Goal: Transaction & Acquisition: Complete application form

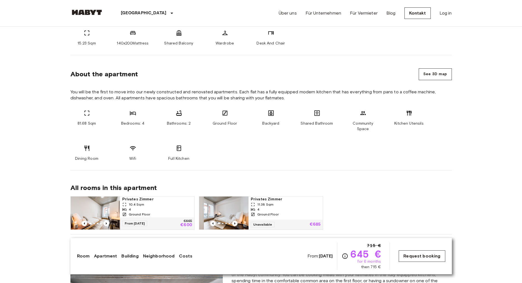
click at [433, 252] on link "Request booking" at bounding box center [422, 256] width 46 height 12
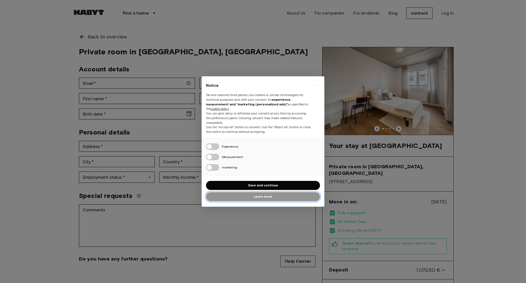
click at [271, 194] on font "Learn more" at bounding box center [263, 196] width 18 height 4
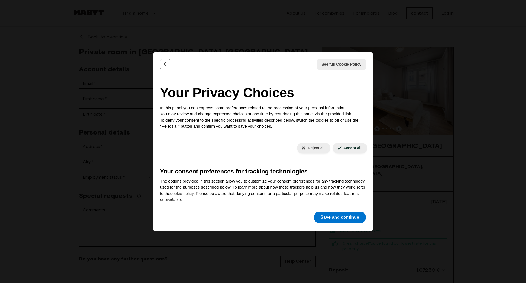
click at [169, 64] on button "Back" at bounding box center [165, 64] width 10 height 10
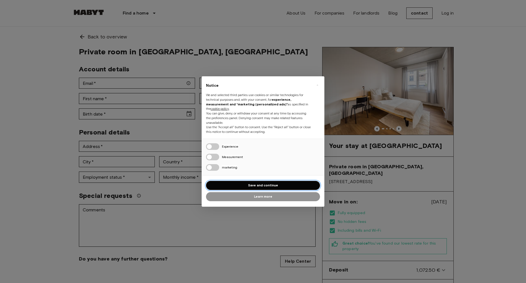
click at [279, 186] on button "Save and continue" at bounding box center [263, 185] width 114 height 9
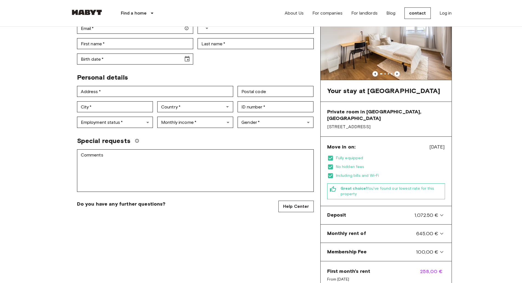
scroll to position [82, 0]
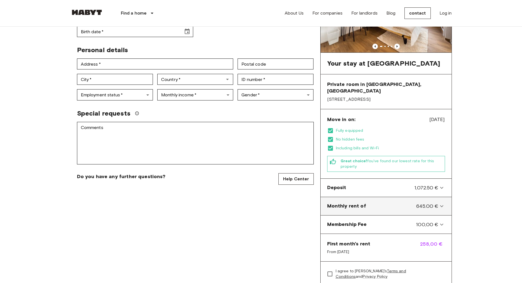
click at [436, 203] on font "645.00 €" at bounding box center [427, 206] width 22 height 6
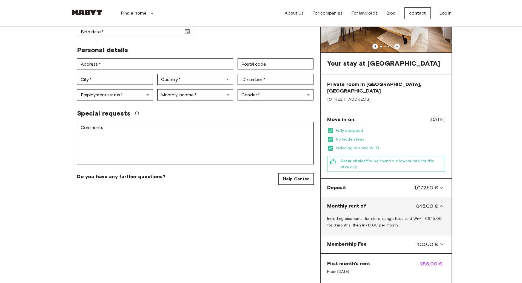
click at [436, 203] on font "645.00 €" at bounding box center [427, 206] width 22 height 6
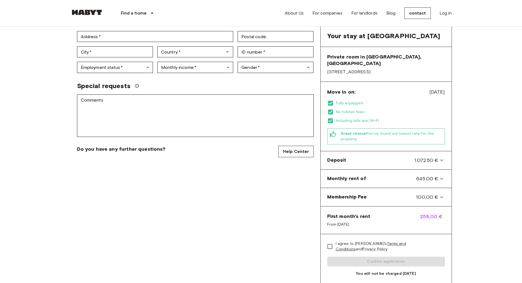
scroll to position [0, 0]
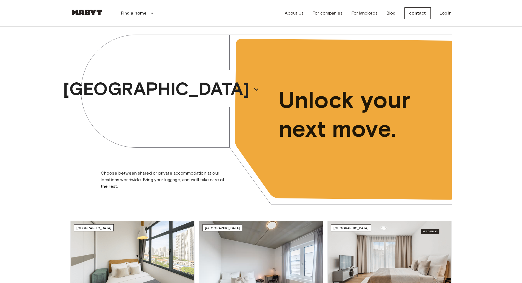
scroll to position [110, 0]
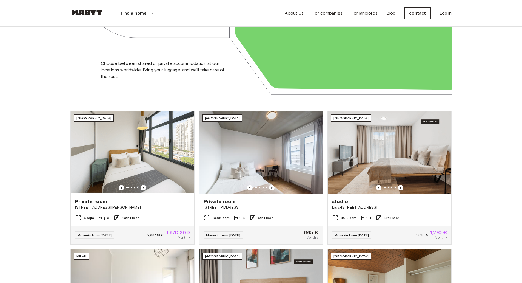
click at [416, 14] on font "contact" at bounding box center [417, 12] width 17 height 5
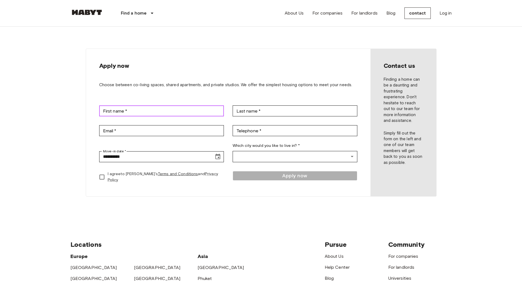
click at [165, 106] on input "First name *" at bounding box center [161, 110] width 125 height 11
click at [108, 113] on input "First name *" at bounding box center [161, 110] width 125 height 11
type input "****"
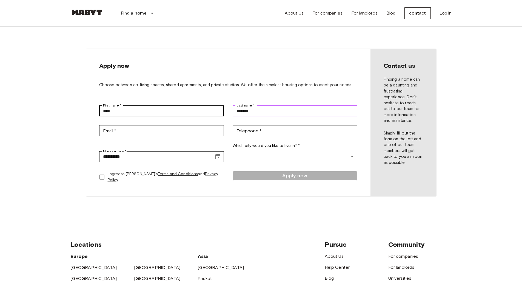
type input "*******"
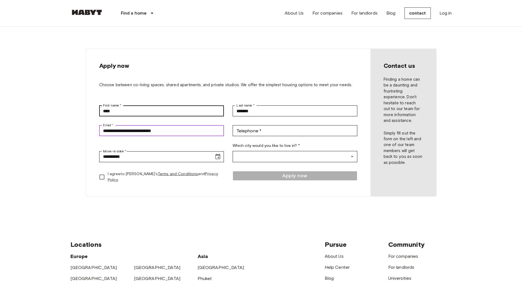
type input "**********"
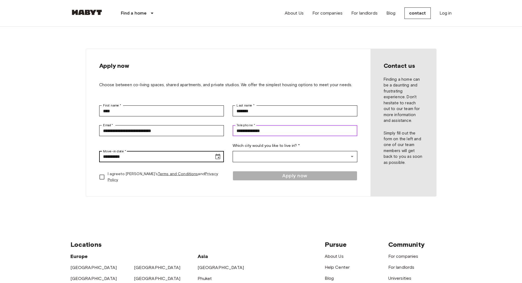
type input "**********"
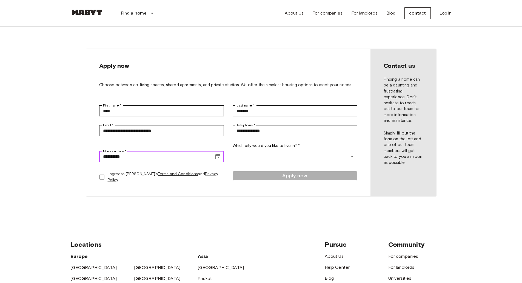
click at [216, 159] on icon "Choose date, selected date is Sep 18, 2025" at bounding box center [218, 156] width 7 height 7
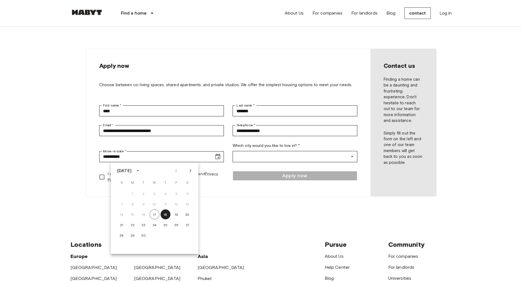
click at [187, 174] on div at bounding box center [184, 170] width 24 height 9
click at [188, 172] on icon "Next month" at bounding box center [190, 170] width 7 height 7
click at [184, 194] on button "1" at bounding box center [188, 193] width 10 height 10
type input "**********"
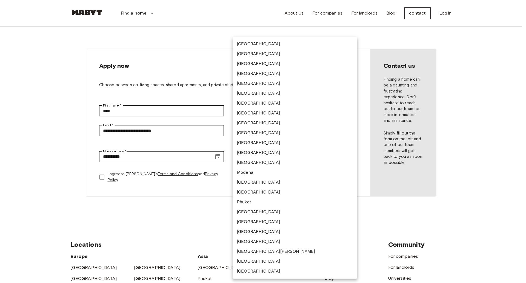
click at [270, 155] on body "**********" at bounding box center [263, 233] width 526 height 466
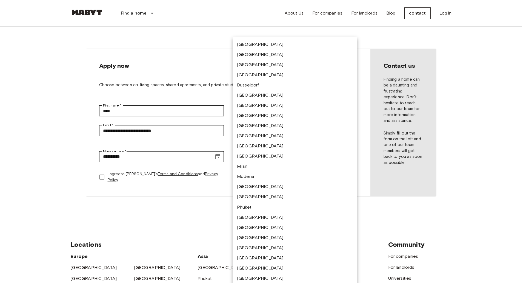
click at [262, 96] on li "[GEOGRAPHIC_DATA]" at bounding box center [295, 95] width 125 height 10
type input "*********"
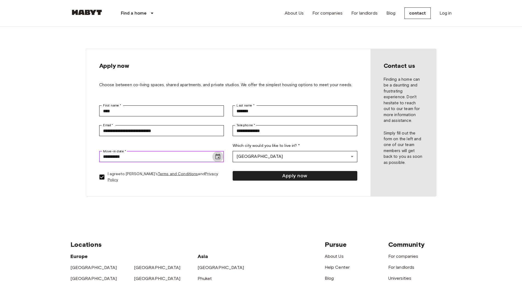
click at [220, 156] on icon "Choose date, selected date is Nov 1, 2025" at bounding box center [218, 156] width 7 height 7
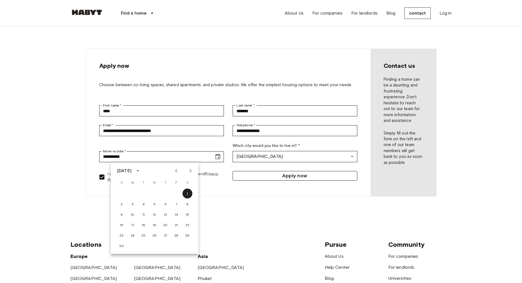
click at [260, 177] on button "Apply now" at bounding box center [295, 176] width 125 height 10
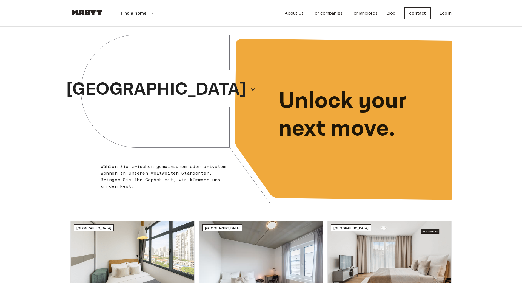
scroll to position [110, 0]
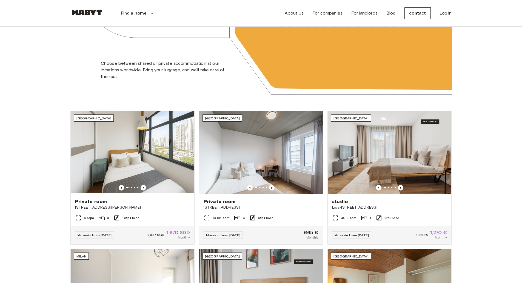
click at [417, 6] on div "About Us For companies For landlords Blog contact Log in" at bounding box center [368, 13] width 167 height 26
click at [416, 10] on font "contact" at bounding box center [417, 12] width 17 height 5
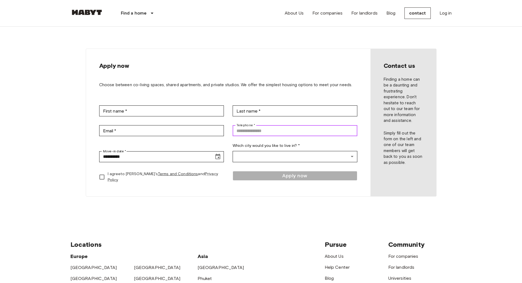
click at [253, 128] on div "Telephone * Telephone *" at bounding box center [295, 130] width 125 height 11
click at [256, 133] on input "Telephone *" at bounding box center [295, 130] width 125 height 11
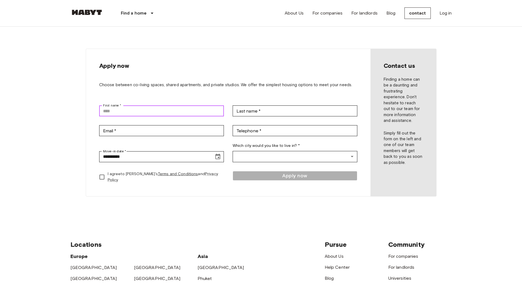
click at [151, 109] on input "First name *" at bounding box center [161, 110] width 125 height 11
type input "****"
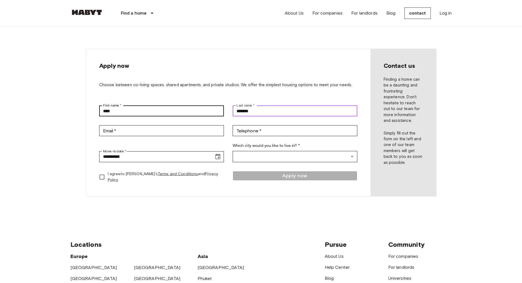
type input "*******"
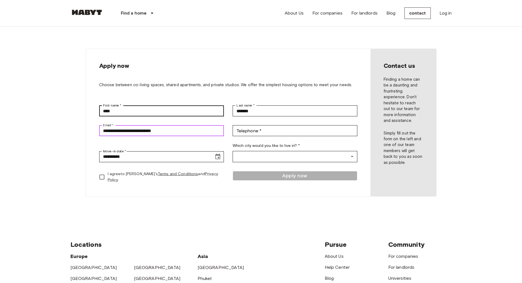
type input "**********"
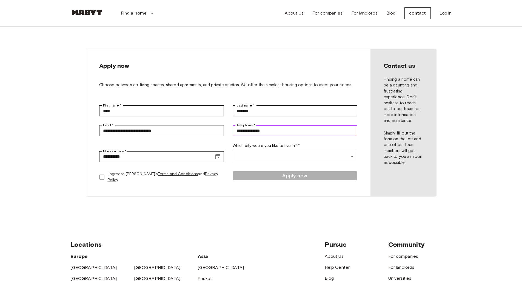
type input "**********"
click at [249, 154] on body "**********" at bounding box center [261, 233] width 522 height 466
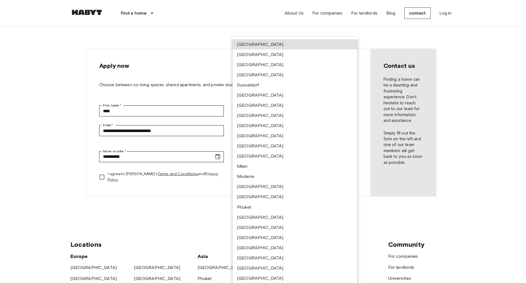
click at [254, 97] on font "[GEOGRAPHIC_DATA]" at bounding box center [260, 94] width 47 height 5
type input "*********"
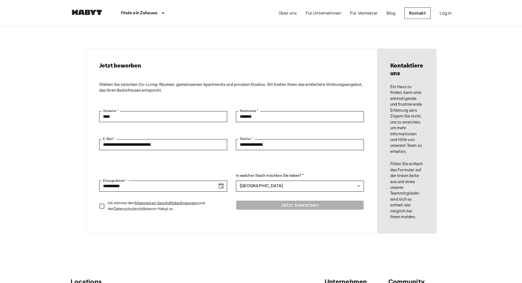
click at [321, 64] on h2 "Jetzt bewerben" at bounding box center [231, 66] width 265 height 8
click at [223, 187] on icon "Choose date, selected date is Sep 18, 2025" at bounding box center [221, 186] width 7 height 7
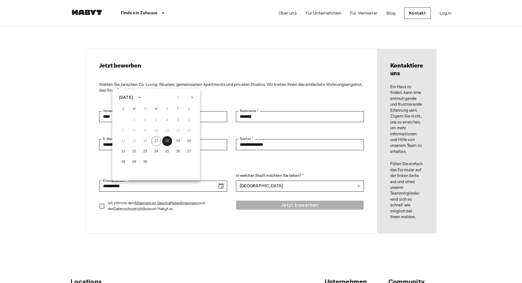
click at [191, 96] on icon "Next month" at bounding box center [192, 97] width 7 height 7
click at [144, 129] on button "4" at bounding box center [145, 131] width 10 height 10
type input "**********"
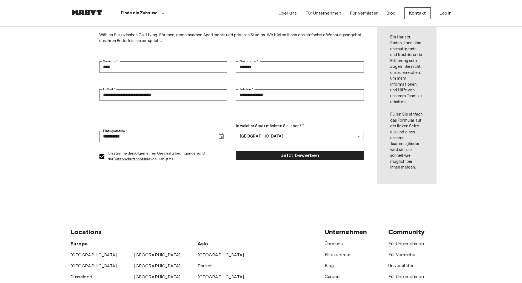
scroll to position [137, 0]
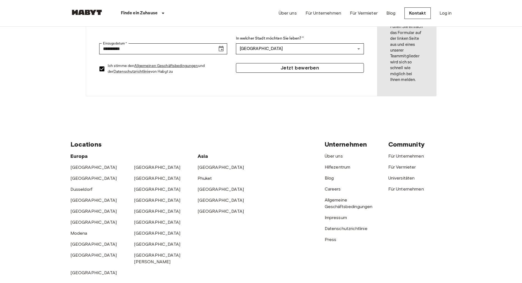
click at [280, 68] on button "Jetzt bewerben" at bounding box center [300, 68] width 128 height 10
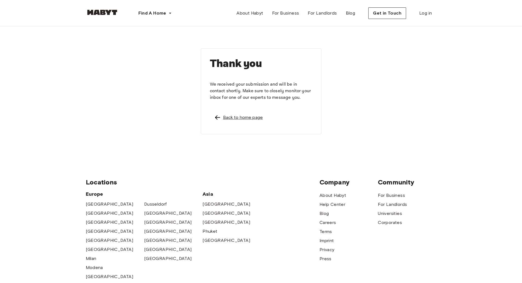
click at [246, 116] on div "Back to home page" at bounding box center [243, 117] width 40 height 7
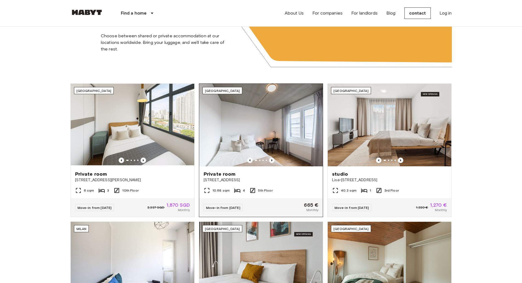
click at [226, 89] on div "[GEOGRAPHIC_DATA]" at bounding box center [223, 90] width 40 height 7
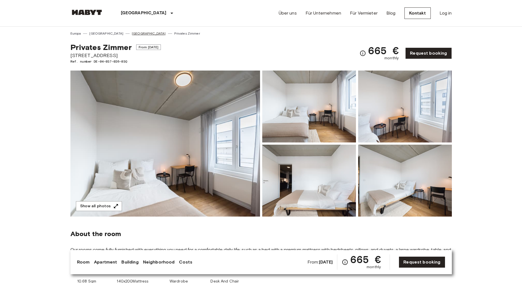
click at [132, 35] on link "[GEOGRAPHIC_DATA]" at bounding box center [149, 33] width 34 height 5
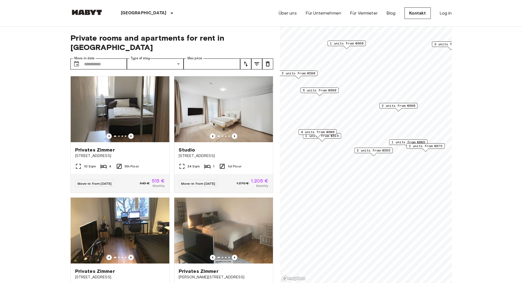
click at [325, 132] on span "4 units from €600" at bounding box center [317, 131] width 33 height 5
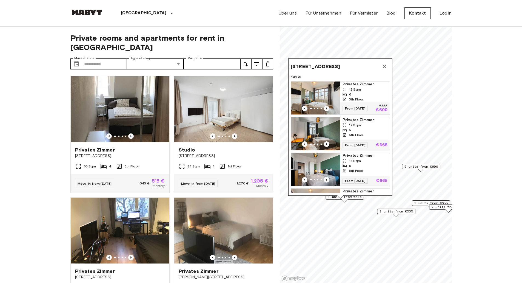
click at [360, 196] on div "Am Hauptbahnhof 8, 60329 Frankfurt, GER 4 units Privates Zimmer 12 Sqm 6 5th Fl…" at bounding box center [340, 128] width 104 height 140
click at [356, 197] on div "Am Hauptbahnhof 8, 60329 Frankfurt, GER 4 units Privates Zimmer 12 Sqm 6 5th Fl…" at bounding box center [340, 128] width 104 height 140
click at [387, 66] on icon "Map marker" at bounding box center [384, 66] width 7 height 7
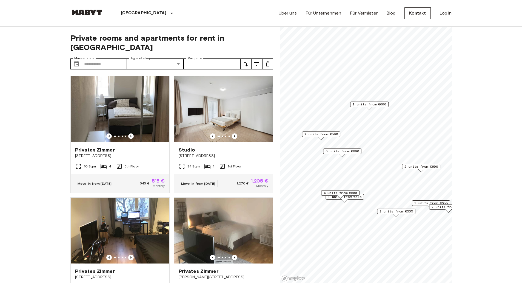
click at [358, 197] on div "4 units from €600" at bounding box center [340, 194] width 38 height 8
click at [348, 152] on span "5 units from €690" at bounding box center [342, 151] width 33 height 5
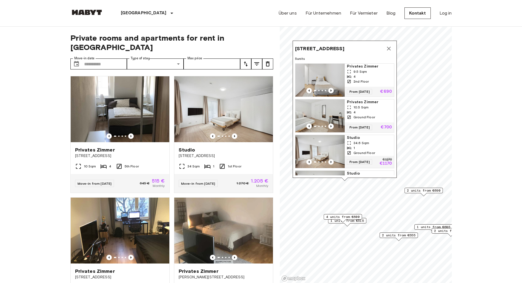
click at [390, 51] on icon "Map marker" at bounding box center [389, 48] width 7 height 7
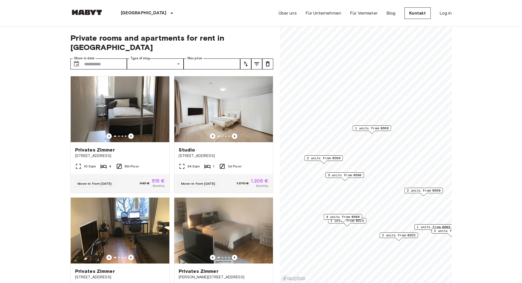
click at [330, 161] on div "2 units from €590" at bounding box center [324, 159] width 38 height 8
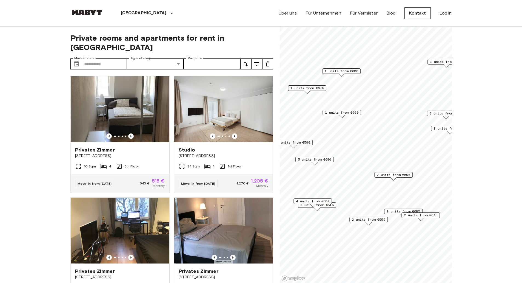
click at [396, 175] on span "2 units from €690" at bounding box center [393, 174] width 33 height 5
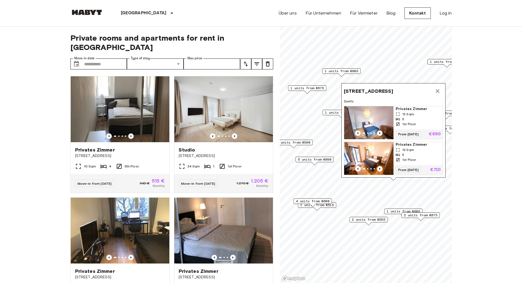
click at [440, 88] on icon "Map marker" at bounding box center [438, 91] width 7 height 7
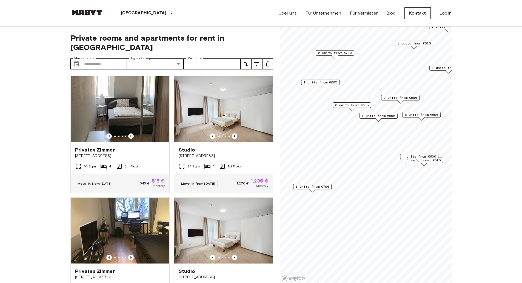
click at [329, 187] on span "1 units from €700" at bounding box center [312, 186] width 33 height 5
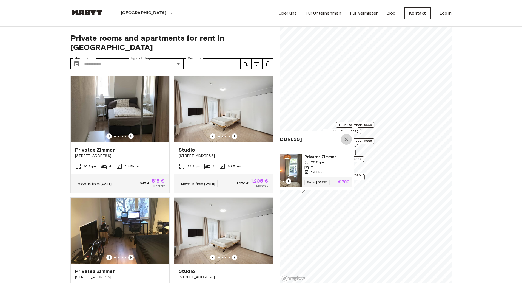
click at [347, 136] on icon "Map marker" at bounding box center [346, 139] width 7 height 7
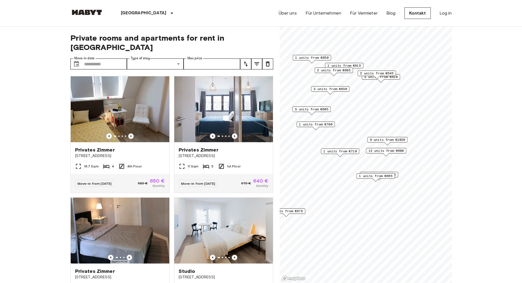
click at [388, 152] on span "12 units from €600" at bounding box center [386, 150] width 35 height 5
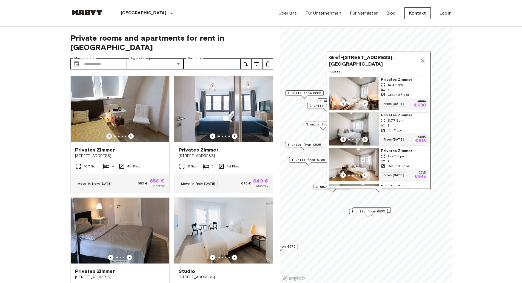
drag, startPoint x: 376, startPoint y: 174, endPoint x: 369, endPoint y: 209, distance: 36.1
click at [369, 209] on span "1 units from €665" at bounding box center [368, 211] width 33 height 5
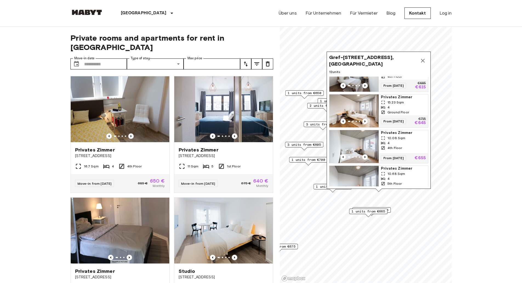
scroll to position [58, 0]
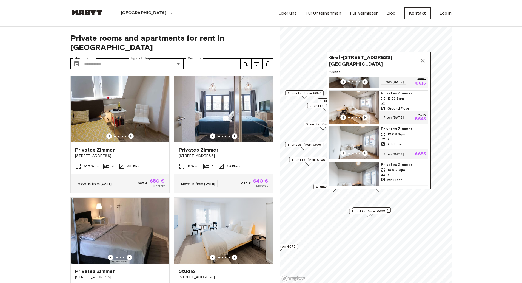
click at [400, 96] on span "Privates Zimmer" at bounding box center [403, 92] width 45 height 5
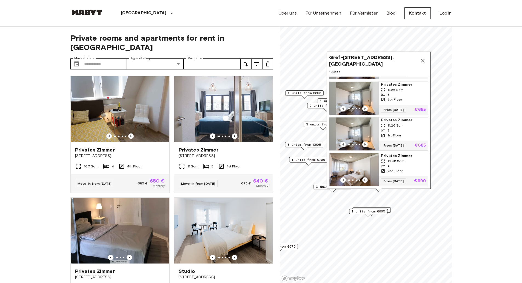
scroll to position [342, 0]
click at [364, 177] on icon "Previous image" at bounding box center [364, 179] width 5 height 5
click at [365, 179] on icon "Previous image" at bounding box center [365, 180] width 1 height 2
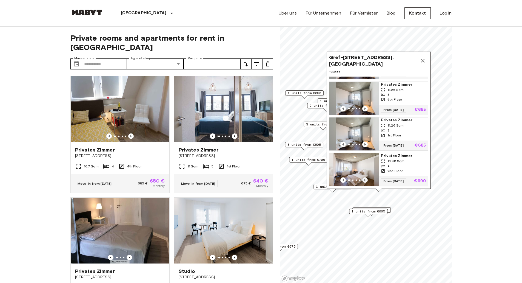
click at [365, 179] on icon "Previous image" at bounding box center [365, 180] width 1 height 2
click at [426, 59] on button "Map marker" at bounding box center [423, 60] width 11 height 11
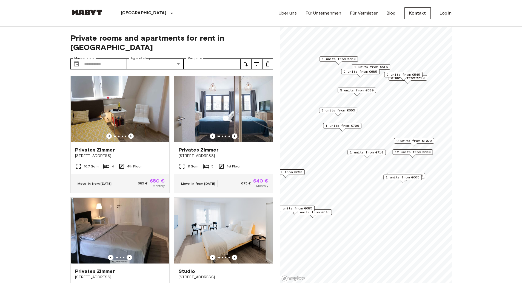
click at [353, 111] on span "3 units from €605" at bounding box center [338, 110] width 33 height 5
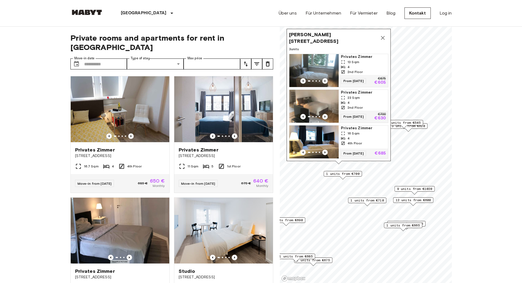
drag, startPoint x: 359, startPoint y: 123, endPoint x: 359, endPoint y: 171, distance: 48.0
click at [359, 171] on span "1 units from €700" at bounding box center [342, 173] width 33 height 5
click at [323, 114] on icon "Previous image" at bounding box center [324, 116] width 5 height 5
click at [324, 114] on icon "Previous image" at bounding box center [324, 116] width 5 height 5
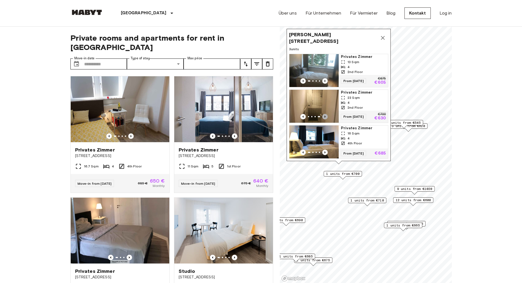
click at [324, 114] on icon "Previous image" at bounding box center [324, 116] width 5 height 5
click at [324, 78] on icon "Previous image" at bounding box center [324, 80] width 5 height 5
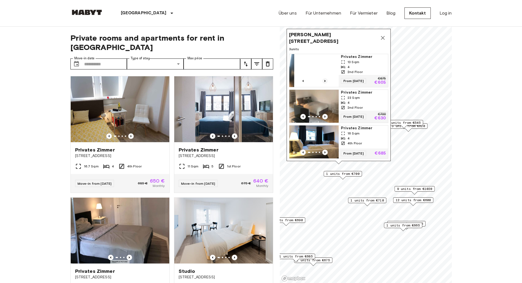
click at [324, 78] on icon "Previous image" at bounding box center [324, 80] width 5 height 5
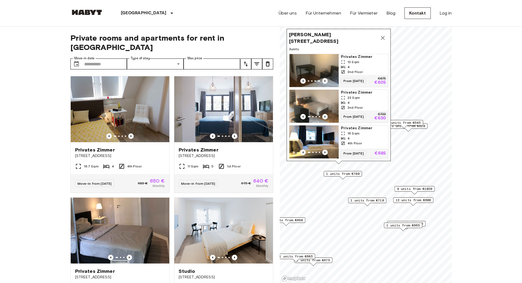
scroll to position [4, 0]
click at [413, 199] on span "12 units from €600" at bounding box center [413, 199] width 35 height 5
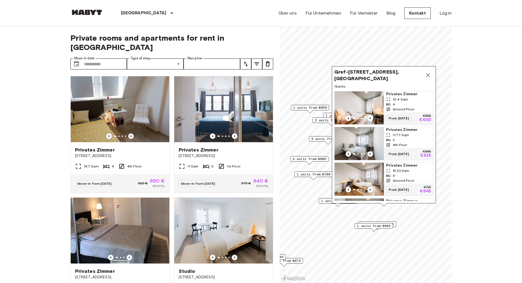
scroll to position [27, 0]
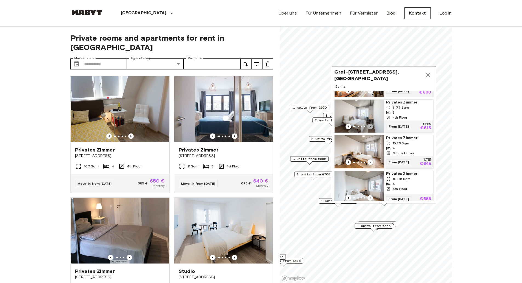
click at [370, 126] on icon "Previous image" at bounding box center [370, 126] width 5 height 5
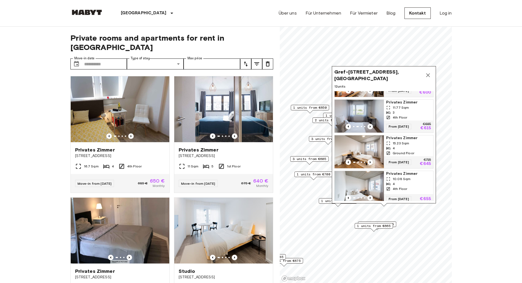
click at [377, 227] on span "1 units from €665" at bounding box center [373, 225] width 33 height 5
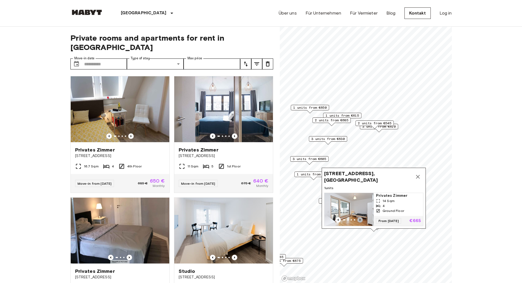
click at [362, 217] on icon "Previous image" at bounding box center [360, 219] width 5 height 5
click at [381, 194] on span "Privates Zimmer" at bounding box center [398, 195] width 45 height 5
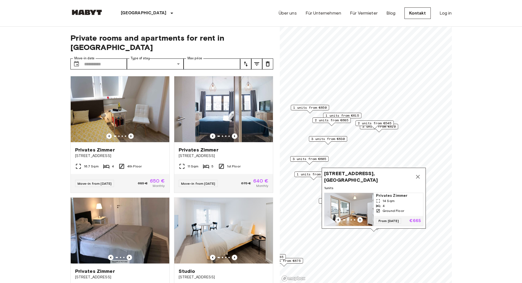
click at [418, 171] on button "Map marker" at bounding box center [418, 176] width 11 height 11
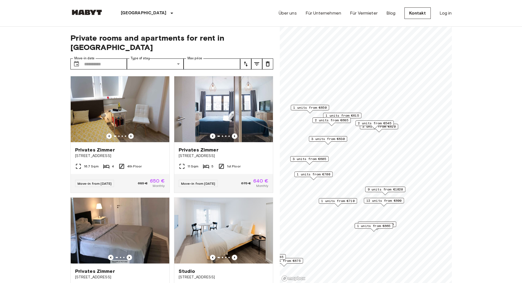
click at [396, 224] on div "1 units from €655" at bounding box center [377, 223] width 38 height 5
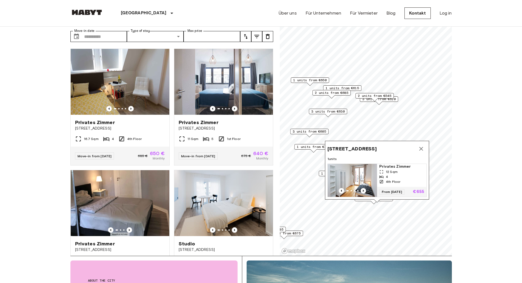
click at [421, 143] on button "Map marker" at bounding box center [421, 148] width 11 height 11
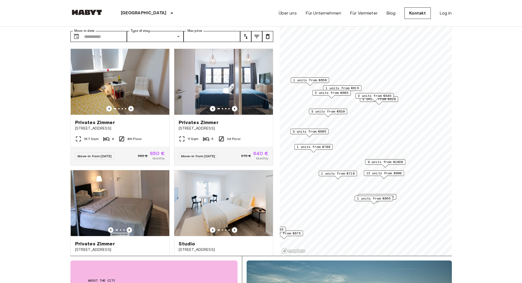
click at [369, 199] on span "1 units from €665" at bounding box center [373, 198] width 33 height 5
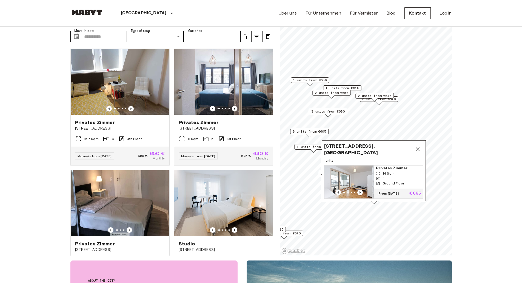
click at [419, 146] on icon "Map marker" at bounding box center [418, 149] width 7 height 7
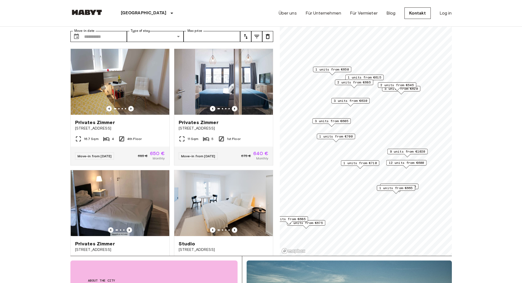
click at [395, 150] on span "9 units from €1020" at bounding box center [407, 151] width 35 height 5
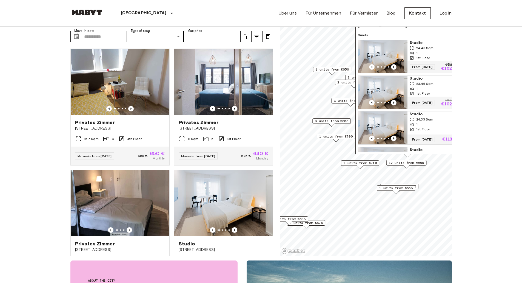
scroll to position [55, 0]
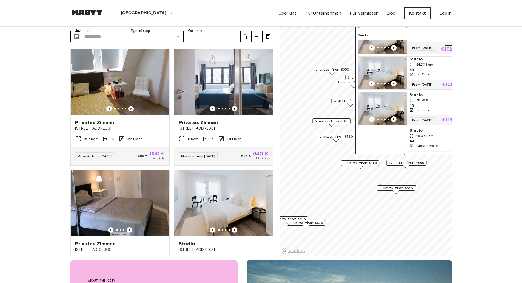
click at [396, 35] on div "Ostparkstraße 45a, 60385 Frankfurt, GER 9 units Studio 24.43 Sqm 1 1st Floor Fr…" at bounding box center [408, 85] width 104 height 137
click at [449, 27] on icon "Map marker" at bounding box center [452, 25] width 7 height 7
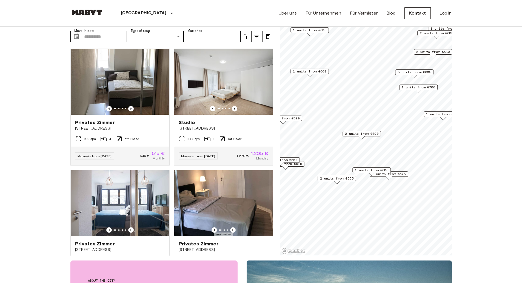
click at [363, 133] on span "2 units from €690" at bounding box center [361, 133] width 33 height 5
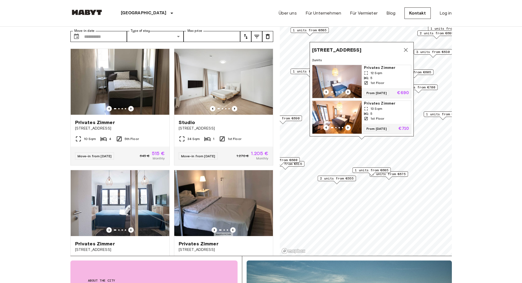
click at [347, 89] on icon "Previous image" at bounding box center [347, 91] width 5 height 5
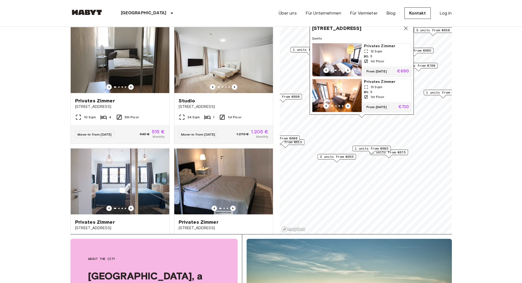
scroll to position [55, 0]
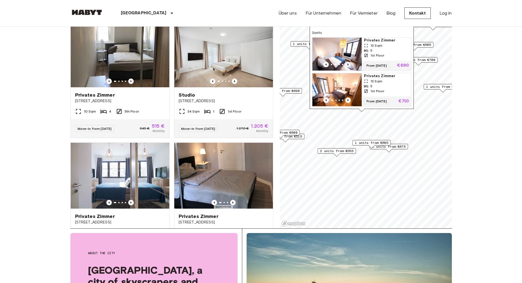
click at [348, 62] on icon "Previous image" at bounding box center [347, 64] width 5 height 5
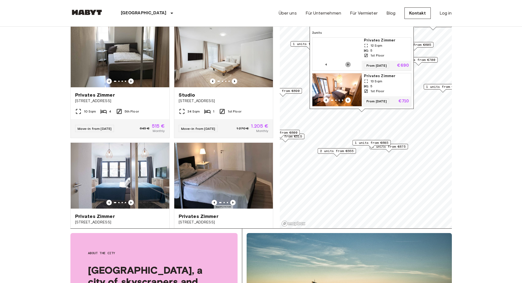
click at [348, 62] on icon "Previous image" at bounding box center [347, 64] width 5 height 5
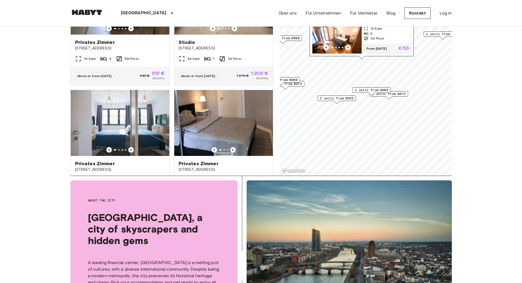
scroll to position [110, 0]
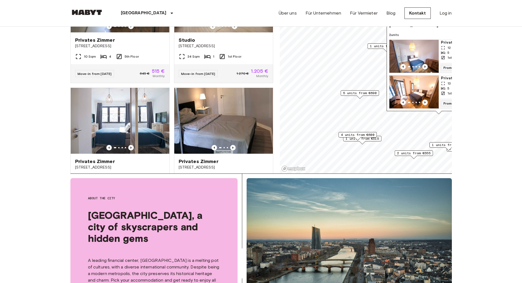
click at [364, 95] on span "5 units from €690" at bounding box center [359, 92] width 33 height 5
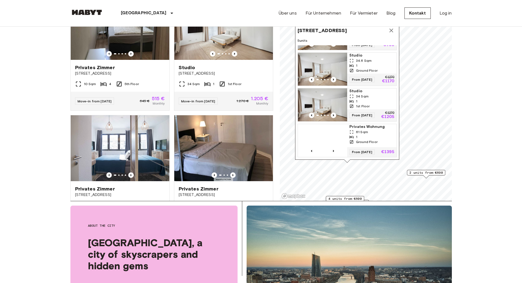
scroll to position [79, 0]
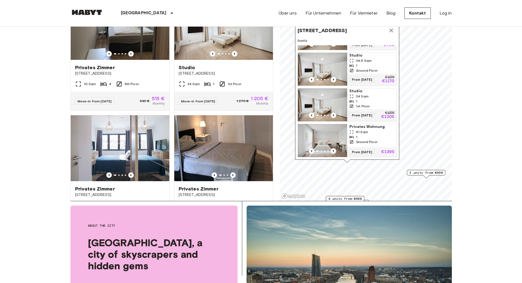
click at [395, 32] on button "Map marker" at bounding box center [391, 30] width 11 height 11
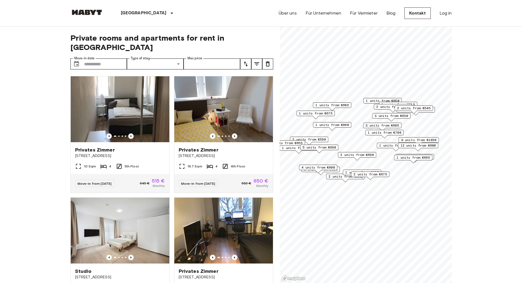
click at [387, 116] on span "3 units from €630" at bounding box center [391, 115] width 33 height 5
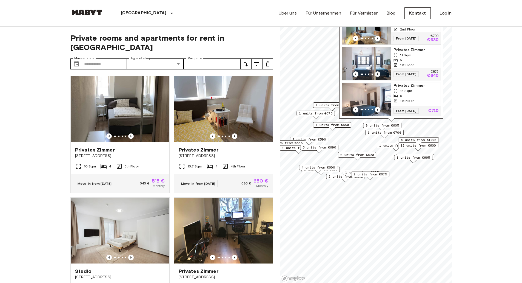
click at [378, 71] on icon "Previous image" at bounding box center [377, 73] width 5 height 5
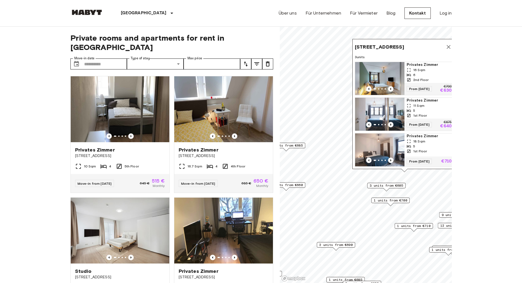
click at [390, 122] on icon "Previous image" at bounding box center [390, 124] width 5 height 5
click at [415, 63] on span "Privates Zimmer" at bounding box center [429, 64] width 45 height 5
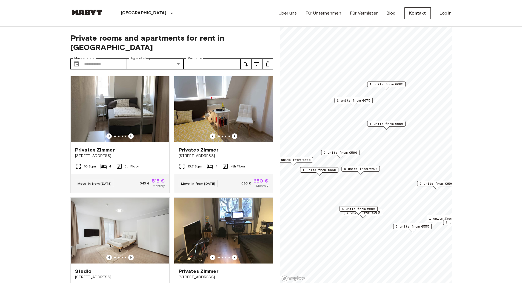
click at [363, 169] on span "5 units from €690" at bounding box center [360, 168] width 33 height 5
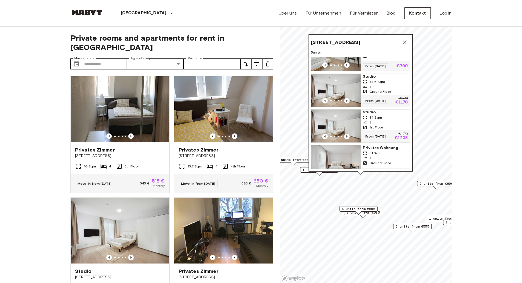
scroll to position [79, 0]
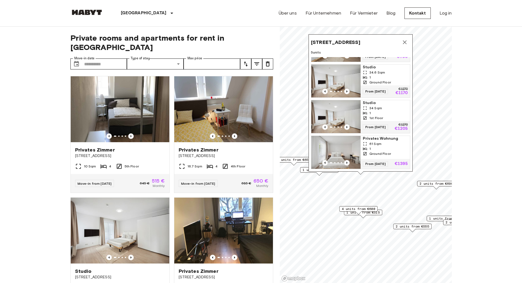
click at [407, 45] on icon "Map marker" at bounding box center [405, 42] width 7 height 7
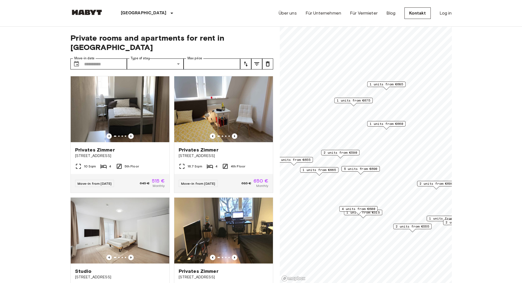
click at [331, 170] on span "1 units from €665" at bounding box center [319, 169] width 33 height 5
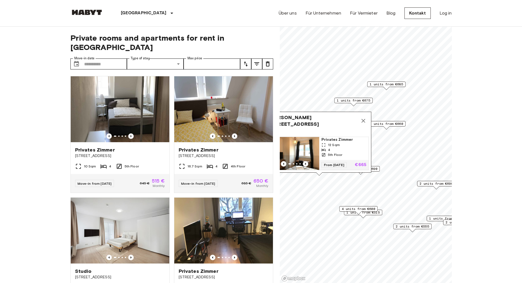
click at [365, 115] on button "Map marker" at bounding box center [363, 120] width 11 height 11
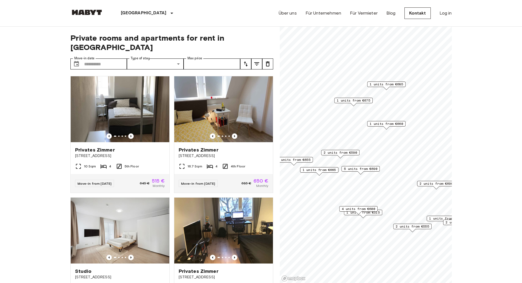
click at [337, 154] on span "2 units from €590" at bounding box center [340, 152] width 33 height 5
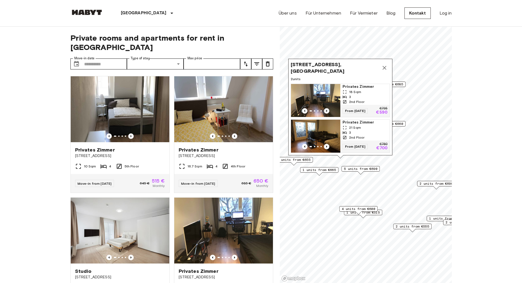
click at [327, 108] on icon "Previous image" at bounding box center [326, 110] width 5 height 5
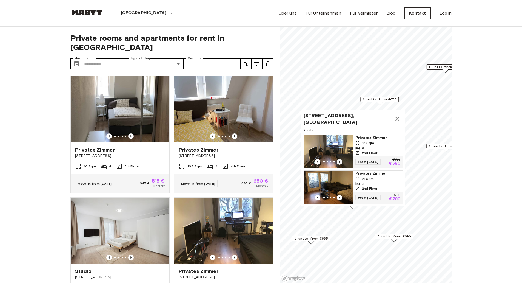
click at [339, 159] on icon "Previous image" at bounding box center [339, 161] width 5 height 5
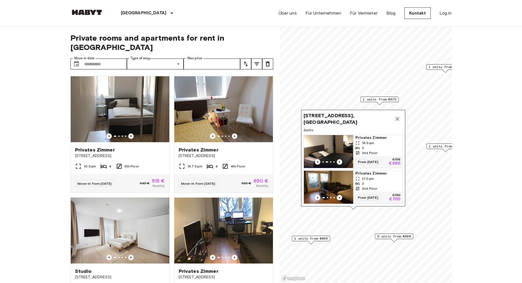
click at [374, 135] on span "Privates Zimmer" at bounding box center [378, 137] width 45 height 5
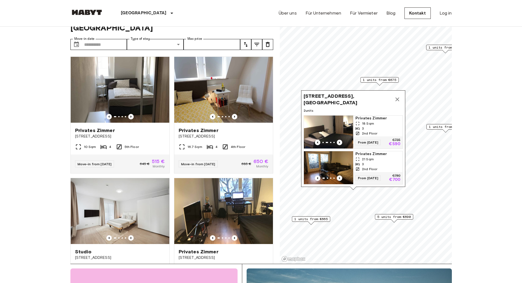
scroll to position [27, 0]
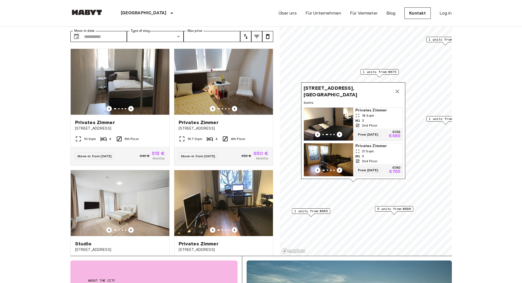
click at [370, 107] on span "Privates Zimmer" at bounding box center [378, 109] width 45 height 5
click at [397, 89] on icon "Map marker" at bounding box center [397, 91] width 7 height 7
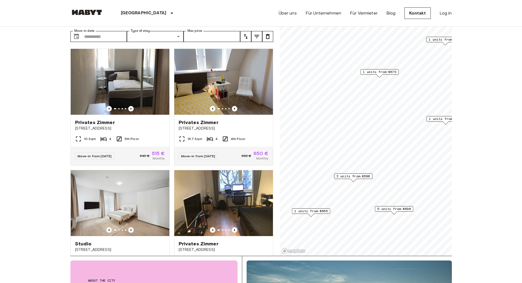
scroll to position [55, 0]
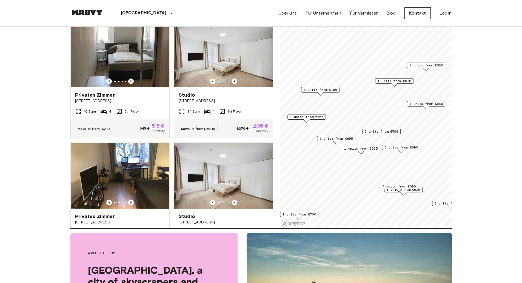
click at [343, 138] on span "6 units from €655" at bounding box center [336, 138] width 33 height 5
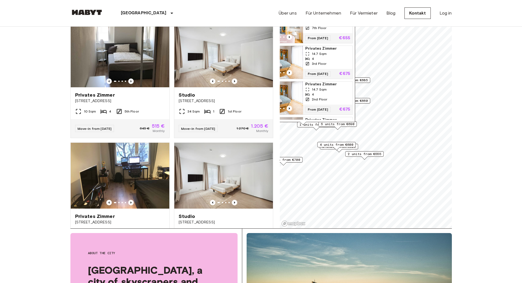
click at [343, 148] on div "4 units from €600" at bounding box center [337, 146] width 38 height 8
click at [341, 146] on span "4 units from €600" at bounding box center [336, 144] width 33 height 5
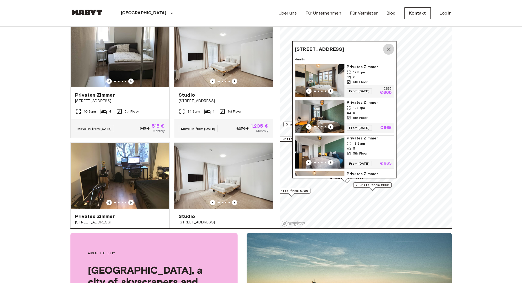
click at [392, 52] on icon "Map marker" at bounding box center [389, 49] width 7 height 7
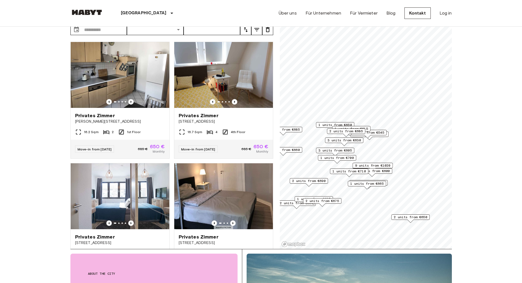
scroll to position [27, 0]
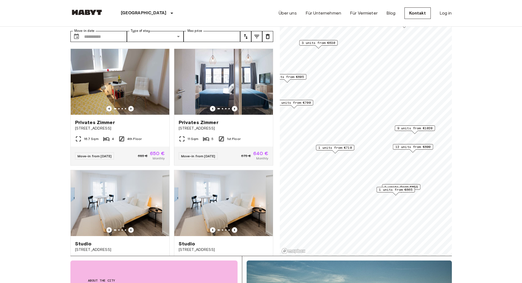
click at [405, 186] on span "1 units from €655" at bounding box center [401, 186] width 33 height 5
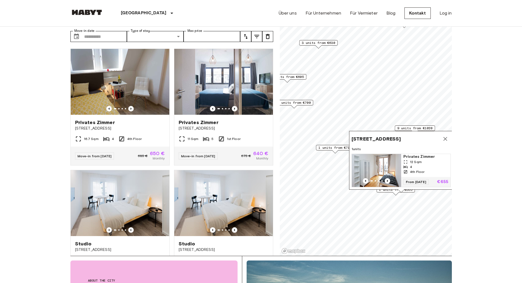
click at [446, 135] on icon "Map marker" at bounding box center [445, 138] width 7 height 7
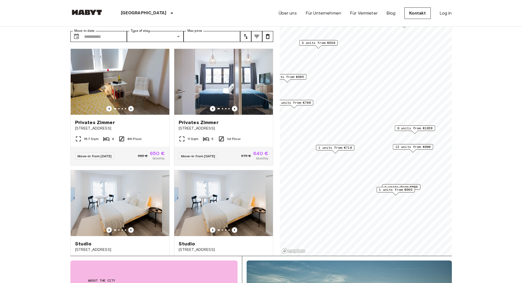
click at [398, 191] on span "1 units from €665" at bounding box center [395, 189] width 33 height 5
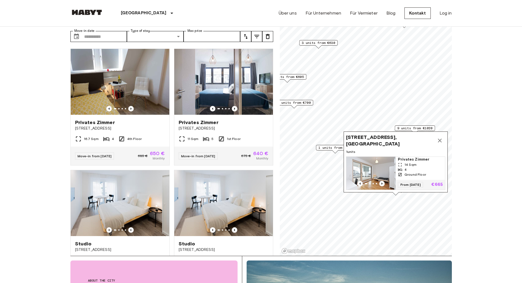
click at [444, 136] on button "Map marker" at bounding box center [440, 140] width 11 height 11
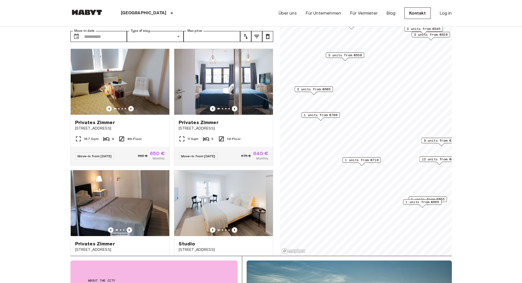
click at [356, 55] on span "3 units from €630" at bounding box center [344, 55] width 33 height 5
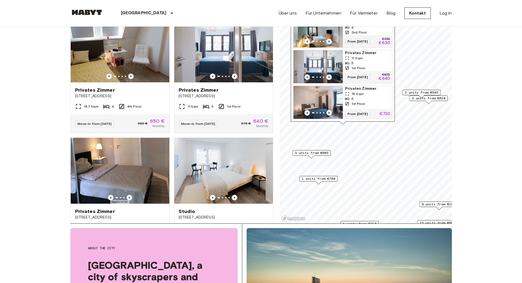
scroll to position [27, 0]
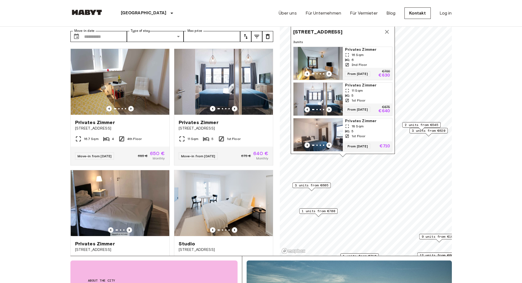
click at [355, 57] on div "6" at bounding box center [367, 59] width 45 height 5
click at [314, 185] on span "3 units from €605" at bounding box center [311, 185] width 33 height 5
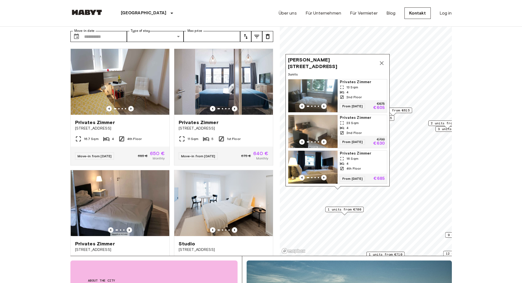
scroll to position [4, 0]
click at [349, 90] on div "4" at bounding box center [362, 92] width 45 height 5
click at [384, 58] on button "Map marker" at bounding box center [381, 63] width 11 height 11
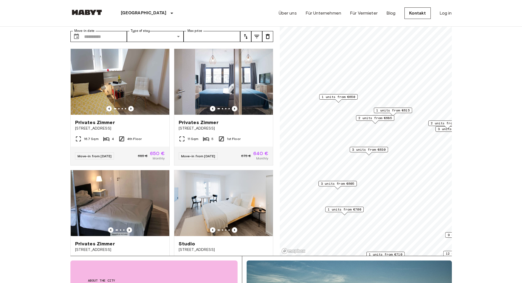
click at [406, 109] on span "1 units from €615" at bounding box center [392, 110] width 33 height 5
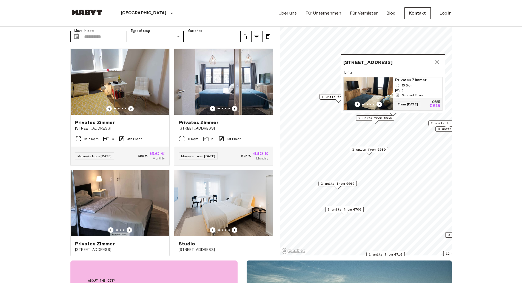
click at [411, 88] on div "3" at bounding box center [417, 90] width 45 height 5
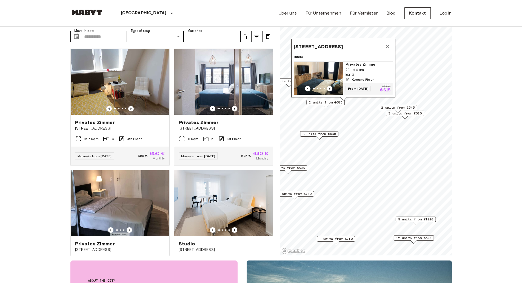
click at [393, 110] on span "2 units from €545" at bounding box center [397, 107] width 33 height 5
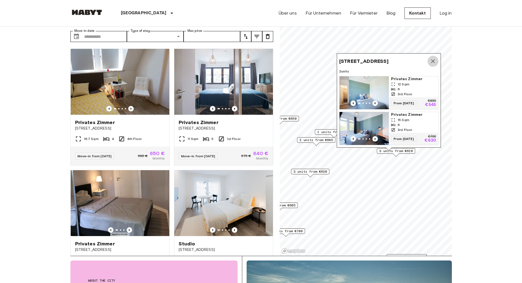
click at [436, 58] on icon "Map marker" at bounding box center [433, 61] width 7 height 7
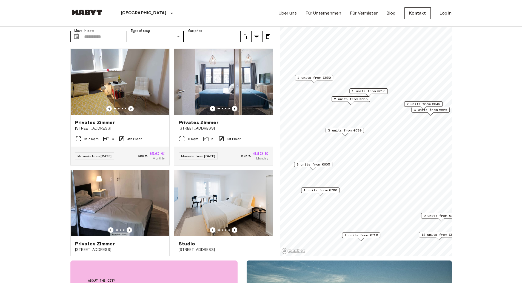
click at [421, 114] on div "3 units from €620" at bounding box center [431, 111] width 38 height 8
click at [421, 112] on span "3 units from €620" at bounding box center [430, 109] width 33 height 5
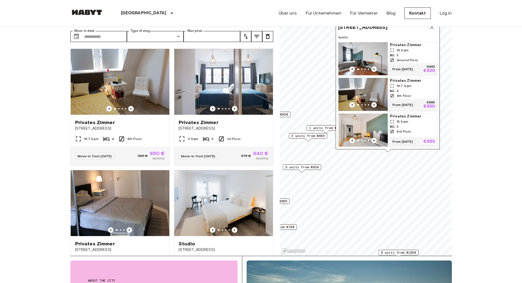
click at [406, 42] on span "Privates Zimmer" at bounding box center [412, 44] width 45 height 5
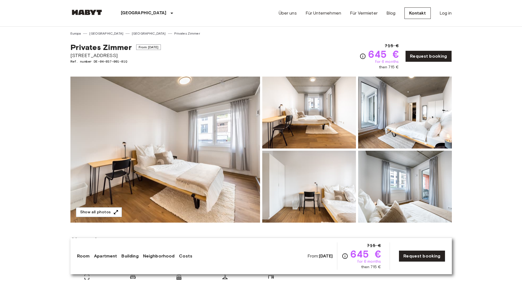
click at [230, 96] on img at bounding box center [165, 149] width 190 height 146
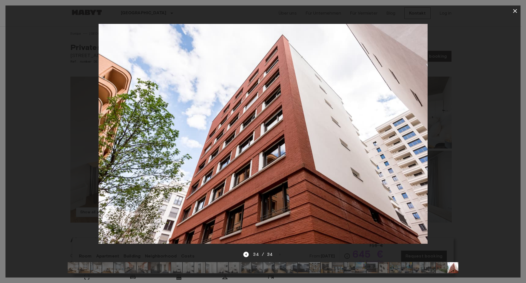
click at [514, 13] on icon "button" at bounding box center [515, 11] width 7 height 7
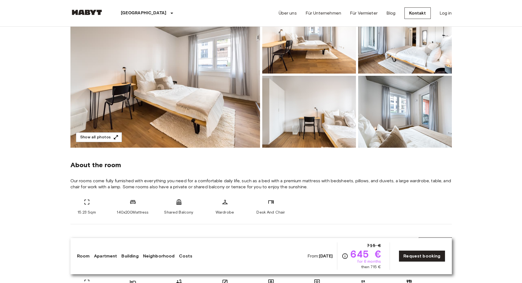
scroll to position [82, 0]
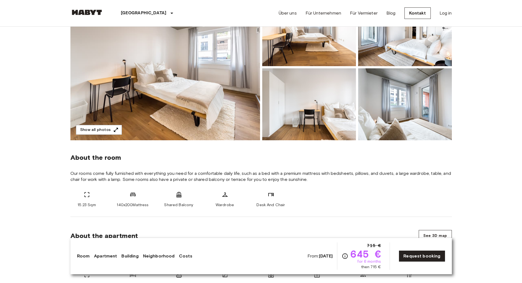
click at [158, 256] on link "Neighborhood" at bounding box center [159, 256] width 32 height 7
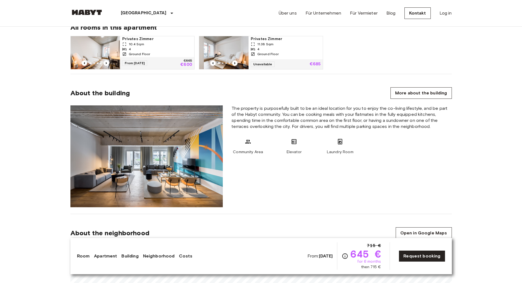
scroll to position [411, 0]
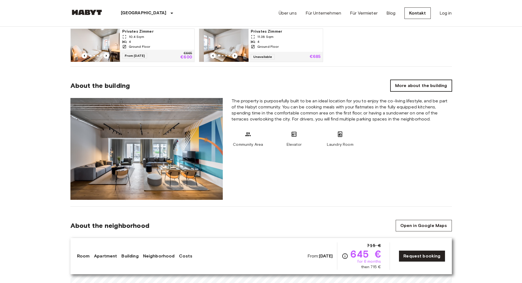
click at [407, 80] on link "More about the building" at bounding box center [421, 86] width 61 height 12
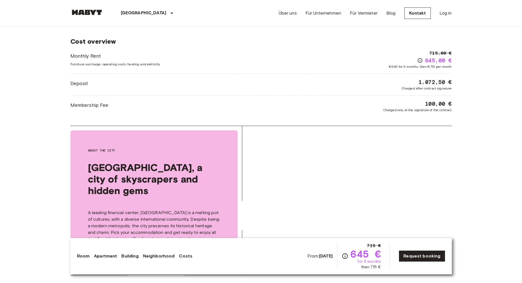
scroll to position [850, 0]
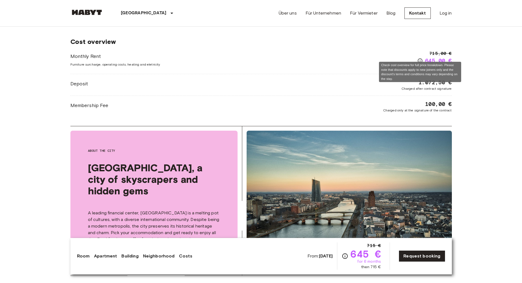
click at [422, 58] on icon "Check cost overview for full price breakdown. Please note that discounts apply …" at bounding box center [420, 60] width 5 height 5
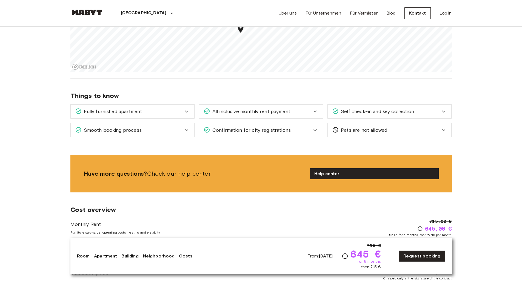
scroll to position [682, 0]
click at [190, 109] on div "Fully furnished apartment" at bounding box center [133, 112] width 124 height 14
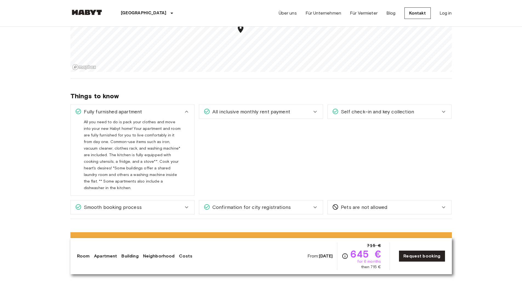
click at [190, 109] on div "Fully furnished apartment" at bounding box center [133, 112] width 124 height 14
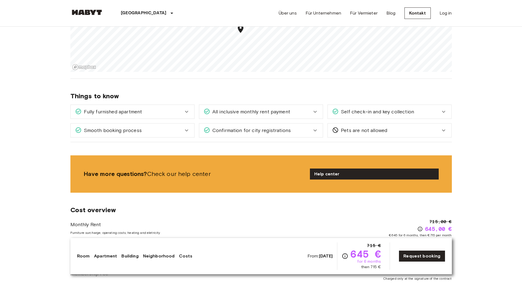
click at [216, 109] on span "All inclusive monthly rent payment" at bounding box center [250, 111] width 80 height 7
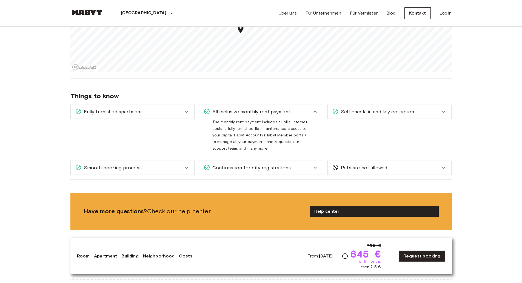
click at [384, 109] on span "Self check-in and key collection" at bounding box center [376, 111] width 75 height 7
click at [315, 109] on icon at bounding box center [315, 111] width 7 height 7
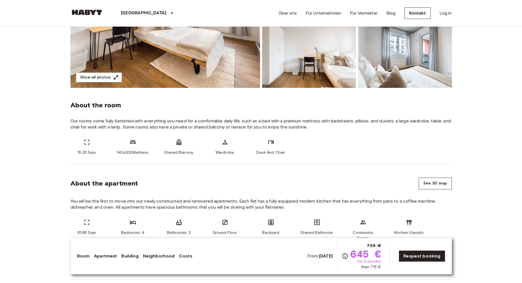
scroll to position [134, 0]
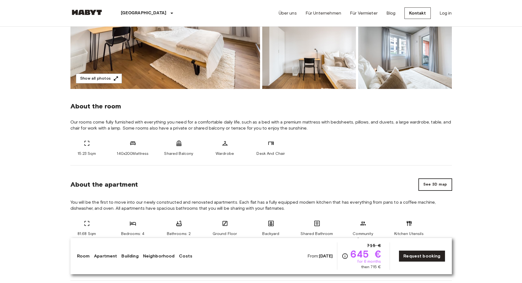
click at [428, 182] on button "See 3D map" at bounding box center [435, 184] width 33 height 12
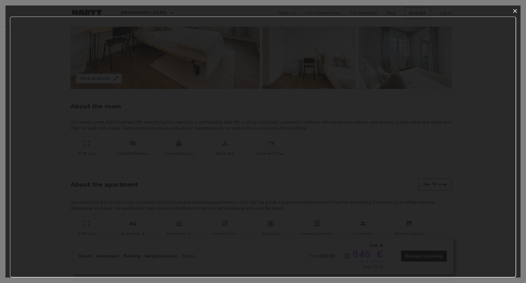
click at [515, 9] on icon "button" at bounding box center [515, 11] width 7 height 7
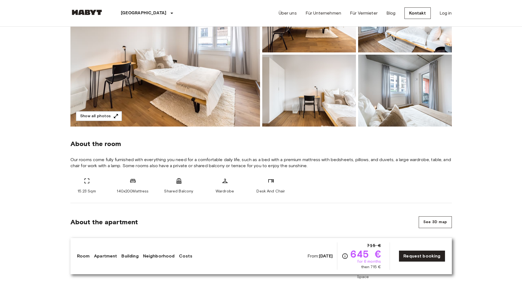
scroll to position [24, 0]
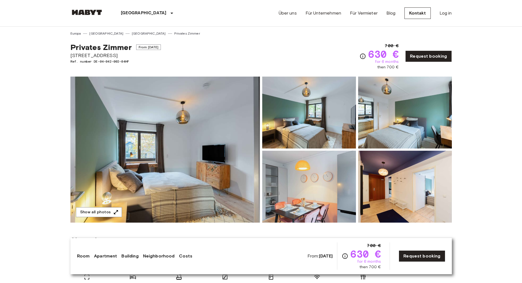
click at [387, 199] on img at bounding box center [405, 187] width 94 height 72
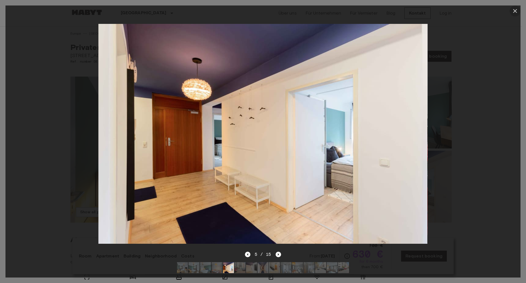
click at [517, 12] on icon "button" at bounding box center [515, 11] width 7 height 7
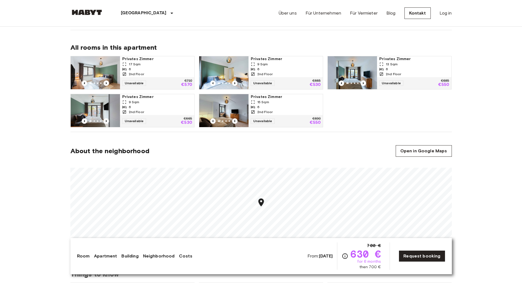
scroll to position [356, 0]
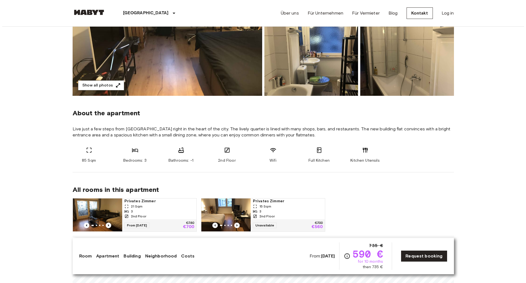
scroll to position [110, 0]
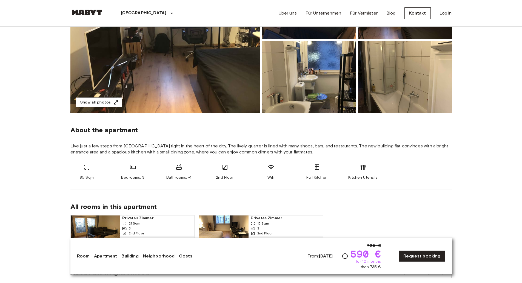
click at [418, 92] on img at bounding box center [405, 77] width 94 height 72
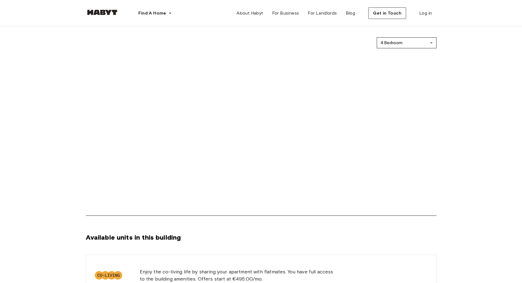
scroll to position [302, 0]
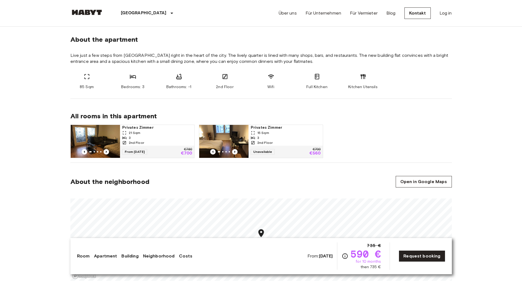
scroll to position [137, 0]
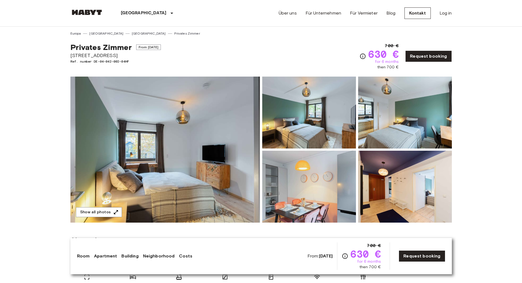
click at [332, 123] on img at bounding box center [309, 112] width 94 height 72
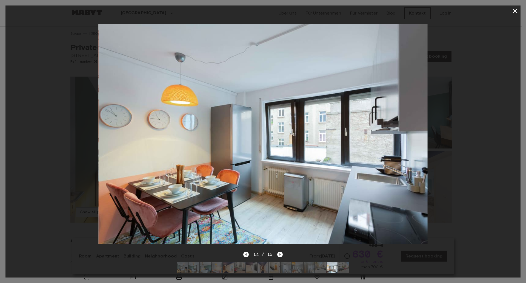
click at [511, 8] on button "button" at bounding box center [515, 10] width 11 height 11
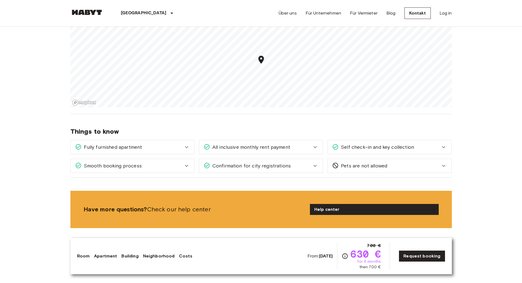
scroll to position [521, 0]
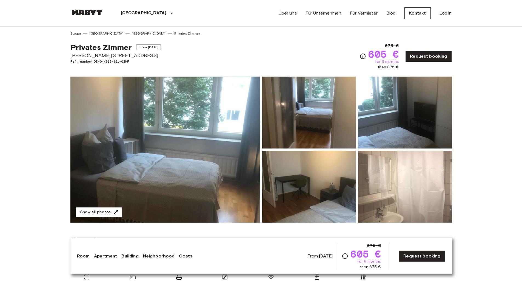
click at [406, 180] on img at bounding box center [405, 187] width 94 height 72
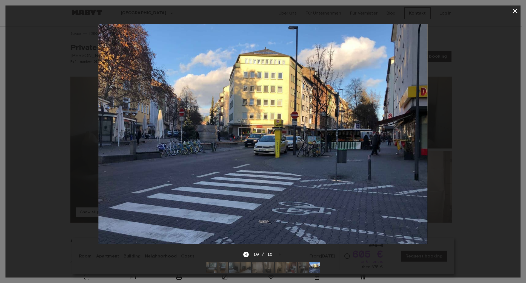
click at [518, 10] on icon "button" at bounding box center [515, 11] width 7 height 7
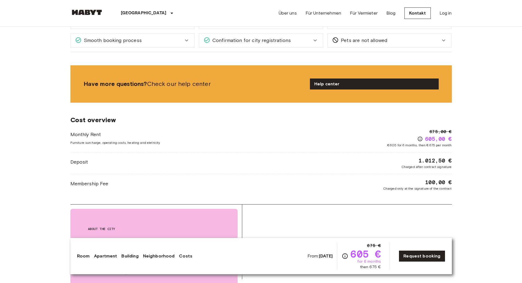
scroll to position [548, 0]
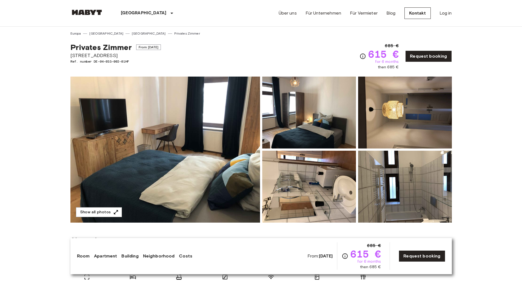
click at [395, 180] on img at bounding box center [405, 187] width 94 height 72
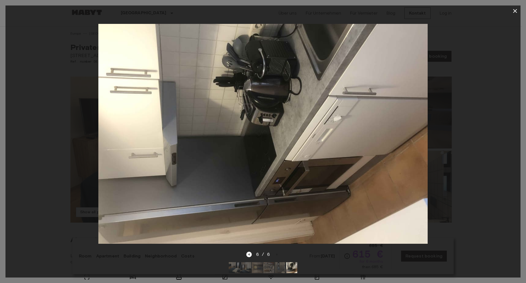
click at [515, 7] on button "button" at bounding box center [515, 10] width 11 height 11
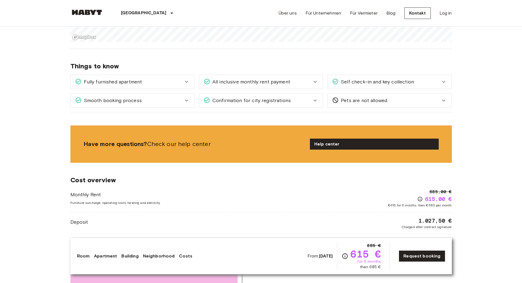
scroll to position [548, 0]
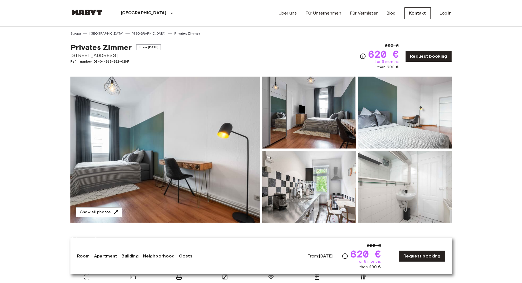
click at [374, 178] on img at bounding box center [405, 187] width 94 height 72
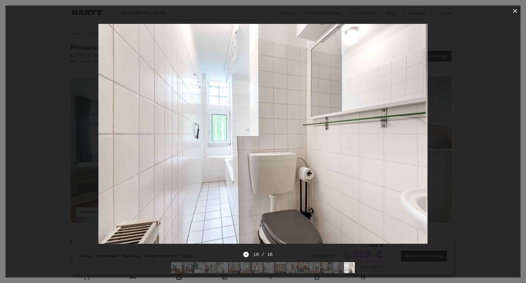
click at [513, 12] on icon "button" at bounding box center [515, 11] width 7 height 7
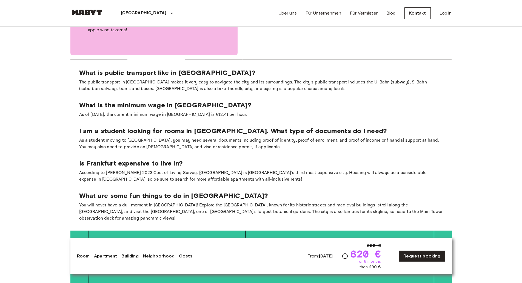
scroll to position [823, 0]
